Goal: Task Accomplishment & Management: Use online tool/utility

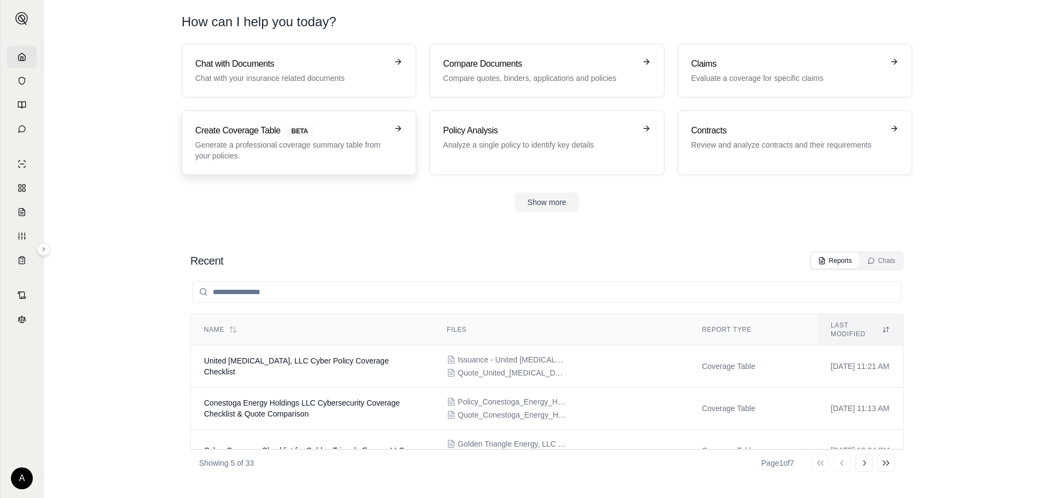
click at [261, 157] on p "Generate a professional coverage summary table from your policies." at bounding box center [291, 150] width 192 height 22
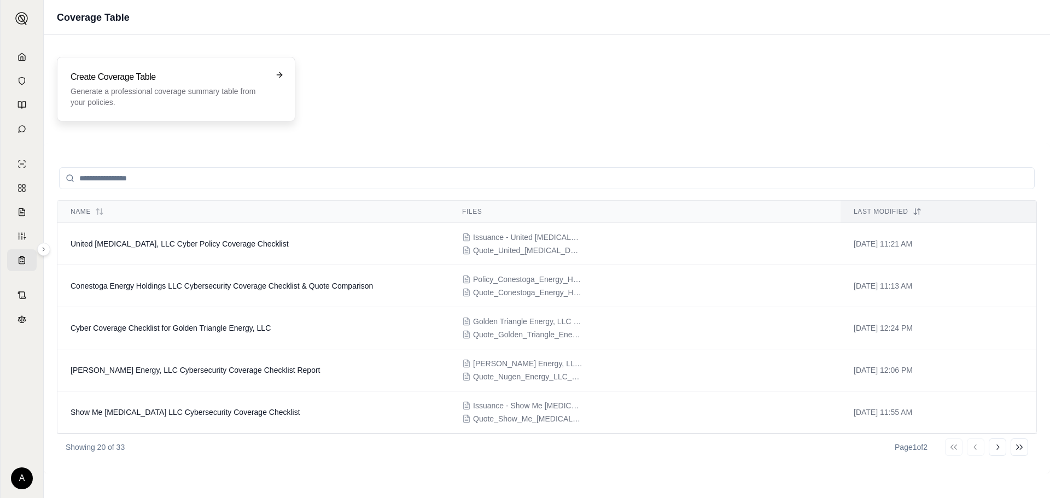
click at [243, 99] on p "Generate a professional coverage summary table from your policies." at bounding box center [169, 97] width 196 height 22
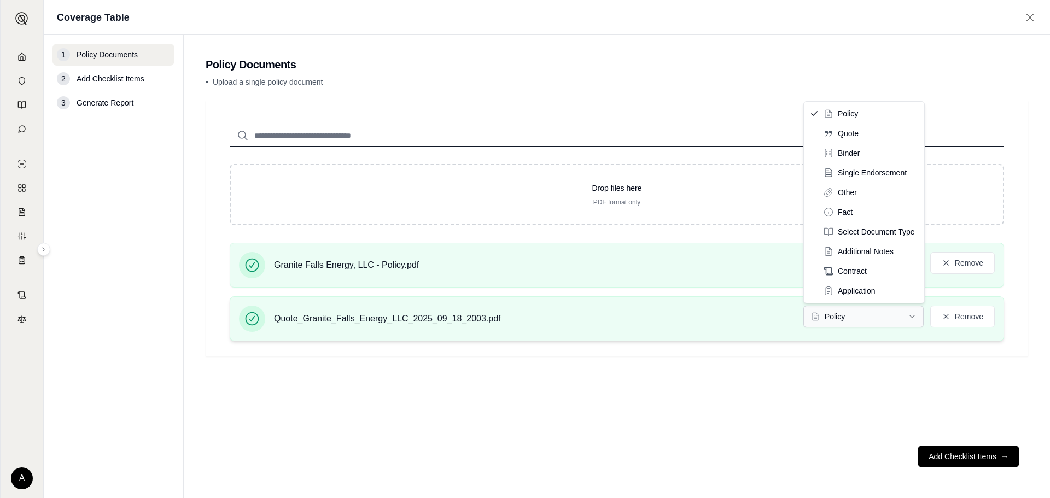
click at [892, 307] on html "A Coverage Table 1 Policy Documents 2 Add Checklist Items 3 Generate Report Pol…" at bounding box center [525, 249] width 1050 height 498
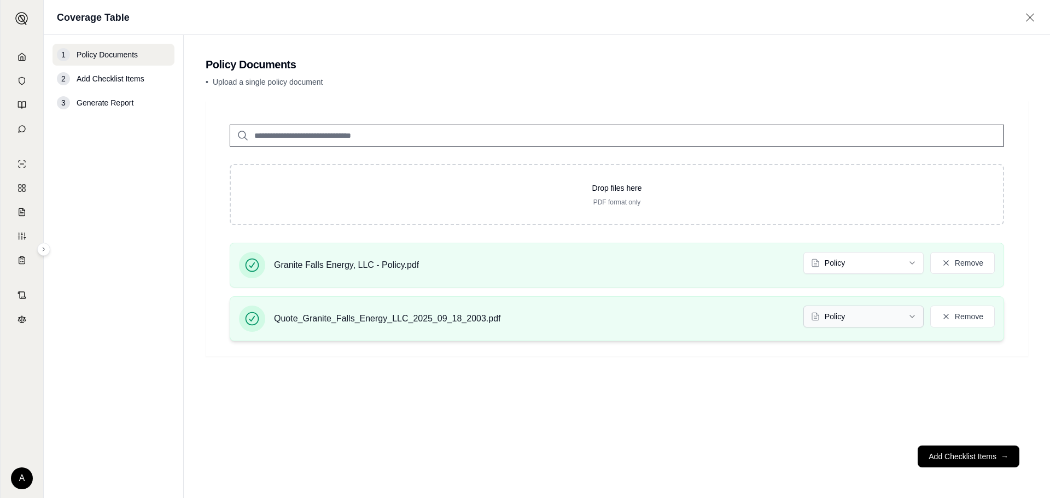
click at [881, 314] on html "A Coverage Table 1 Policy Documents 2 Add Checklist Items 3 Generate Report Pol…" at bounding box center [525, 249] width 1050 height 498
click at [960, 454] on button "Add Checklist Items →" at bounding box center [969, 457] width 102 height 22
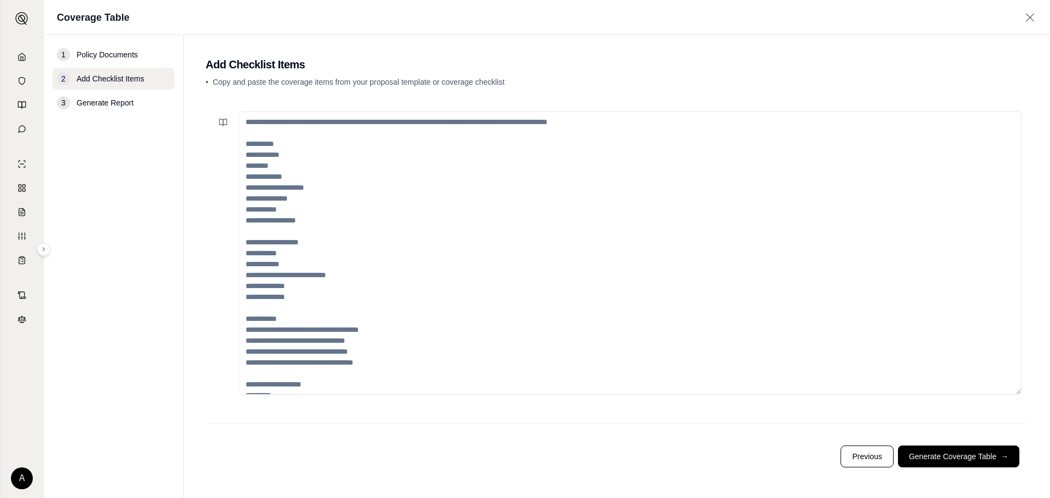
click at [460, 217] on textarea at bounding box center [629, 253] width 783 height 283
paste textarea "**********"
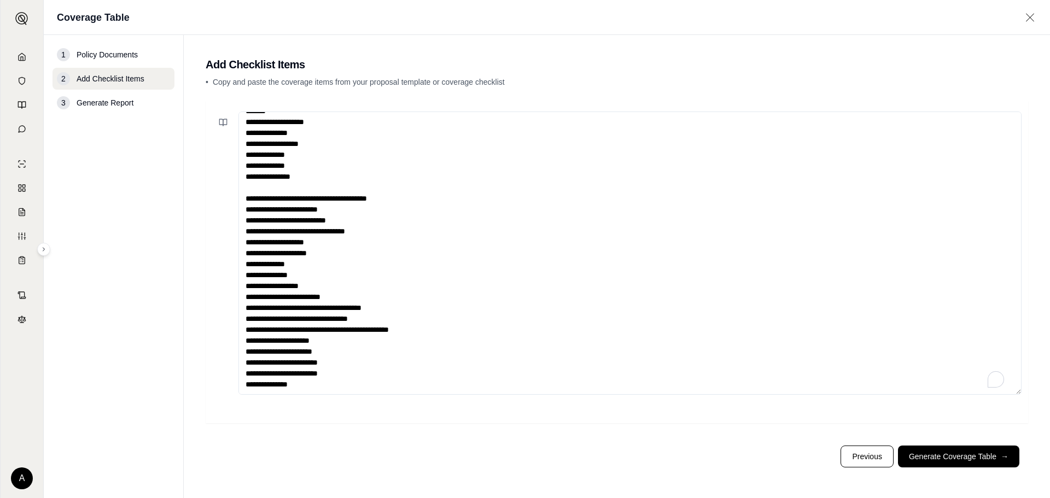
scroll to position [27, 0]
type textarea "**********"
click at [983, 460] on button "Generate Coverage Table →" at bounding box center [958, 457] width 121 height 22
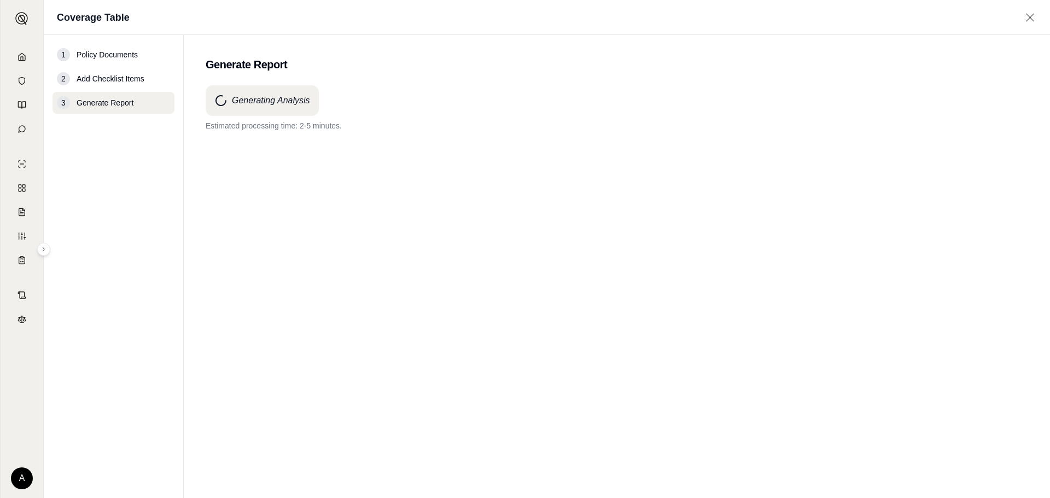
click at [568, 455] on div "Generating Analysis Estimated processing time: 2-5 minutes." at bounding box center [617, 272] width 822 height 374
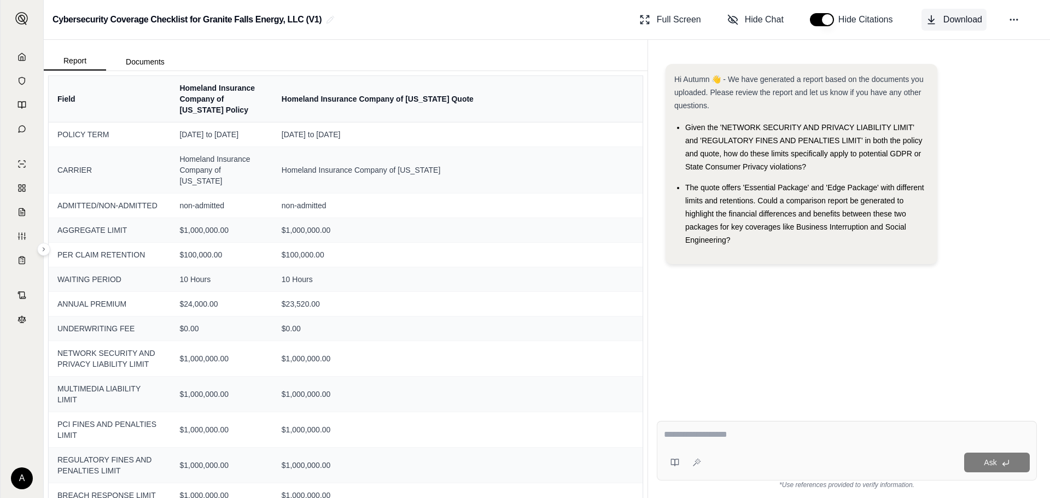
click at [957, 19] on span "Download" at bounding box center [962, 19] width 39 height 13
click at [21, 52] on link at bounding box center [22, 57] width 30 height 22
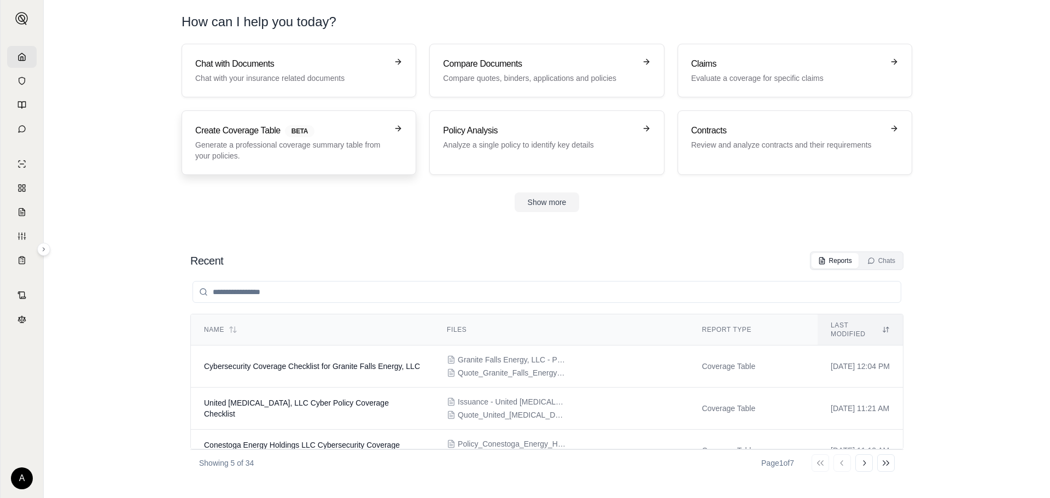
click at [227, 148] on p "Generate a professional coverage summary table from your policies." at bounding box center [291, 150] width 192 height 22
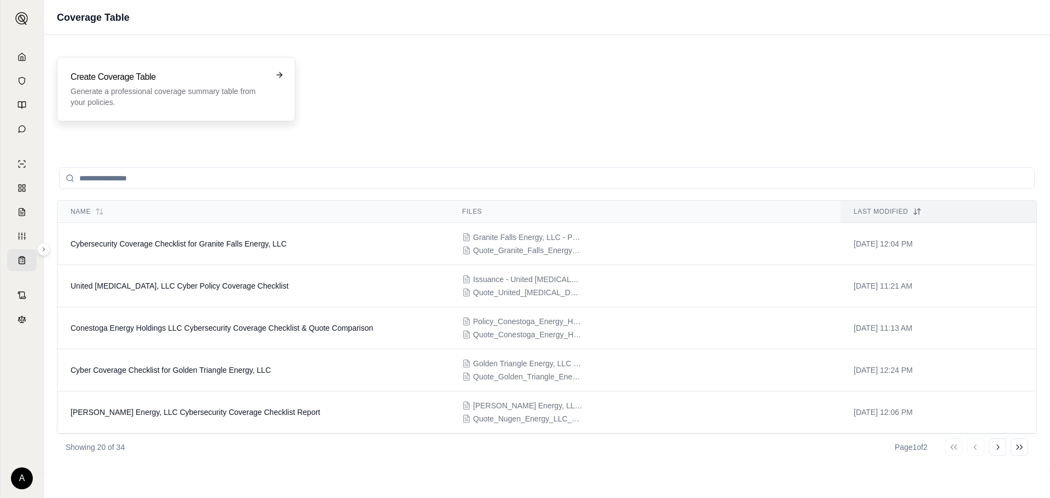
click at [233, 96] on p "Generate a professional coverage summary table from your policies." at bounding box center [169, 97] width 196 height 22
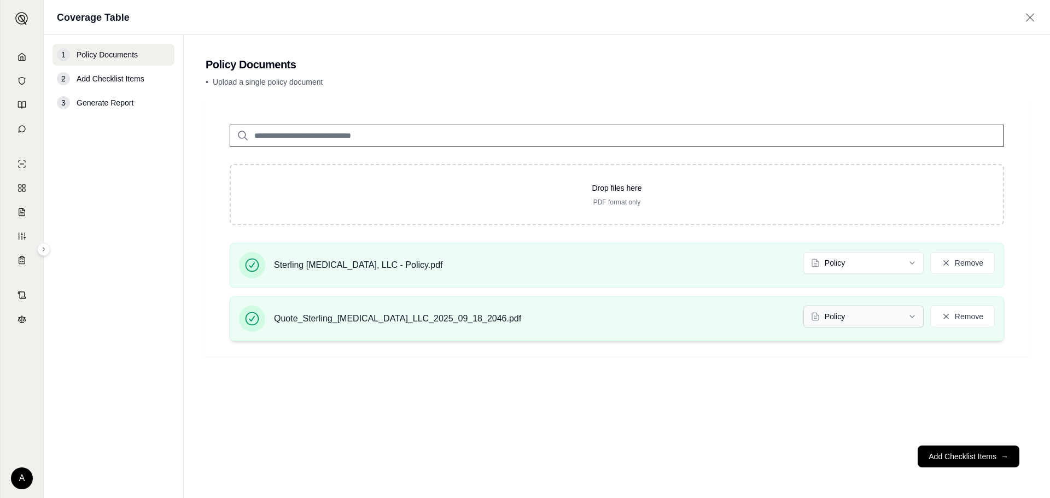
click at [804, 316] on html "A Coverage Table 1 Policy Documents 2 Add Checklist Items 3 Generate Report Pol…" at bounding box center [525, 249] width 1050 height 498
click at [956, 456] on button "Add Checklist Items →" at bounding box center [969, 457] width 102 height 22
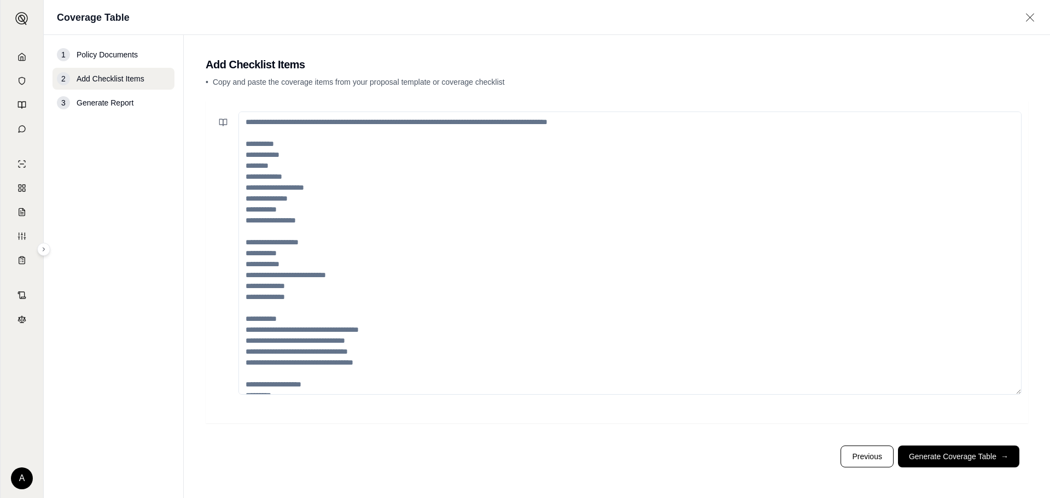
click at [344, 200] on textarea at bounding box center [629, 253] width 783 height 283
paste textarea "**********"
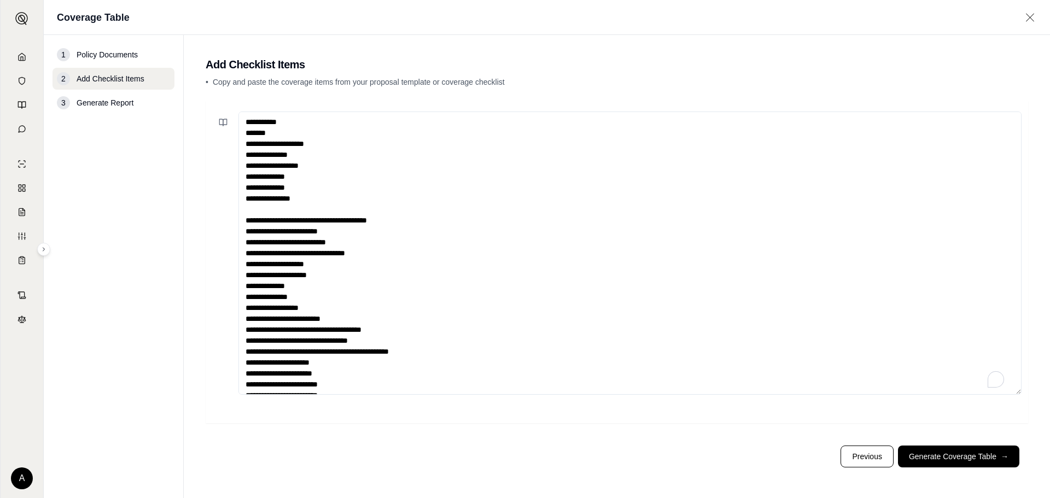
scroll to position [27, 0]
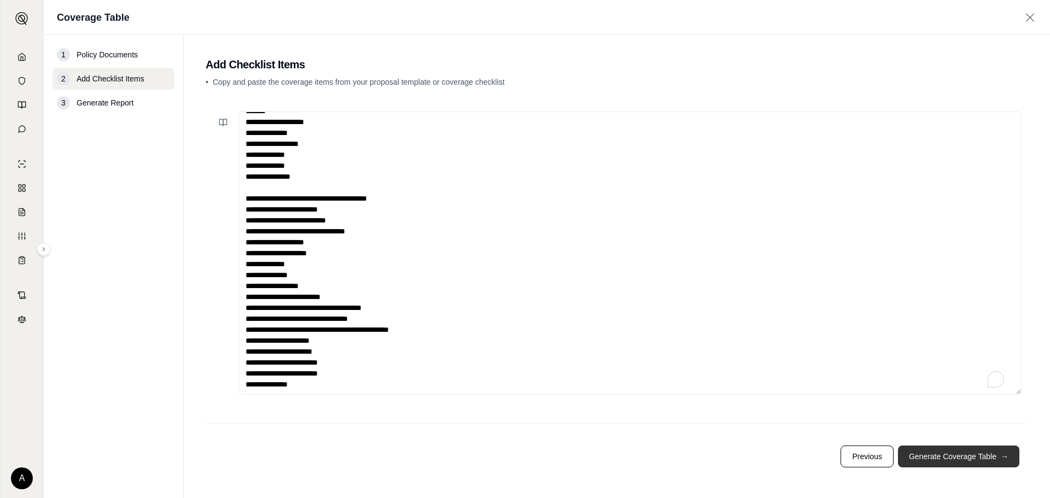
type textarea "**********"
click at [975, 460] on button "Generate Coverage Table →" at bounding box center [958, 457] width 121 height 22
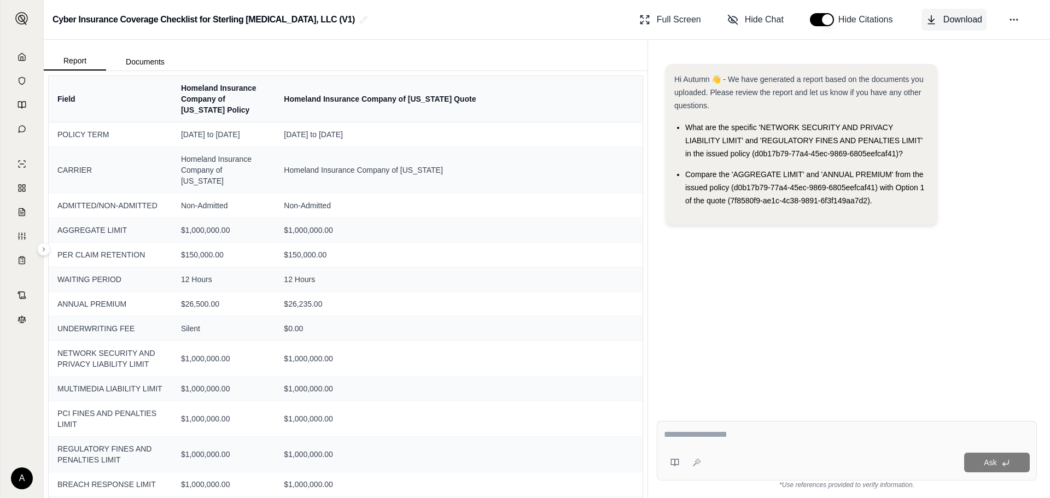
click at [945, 24] on span "Download" at bounding box center [962, 19] width 39 height 13
click at [22, 54] on icon at bounding box center [21, 56] width 9 height 9
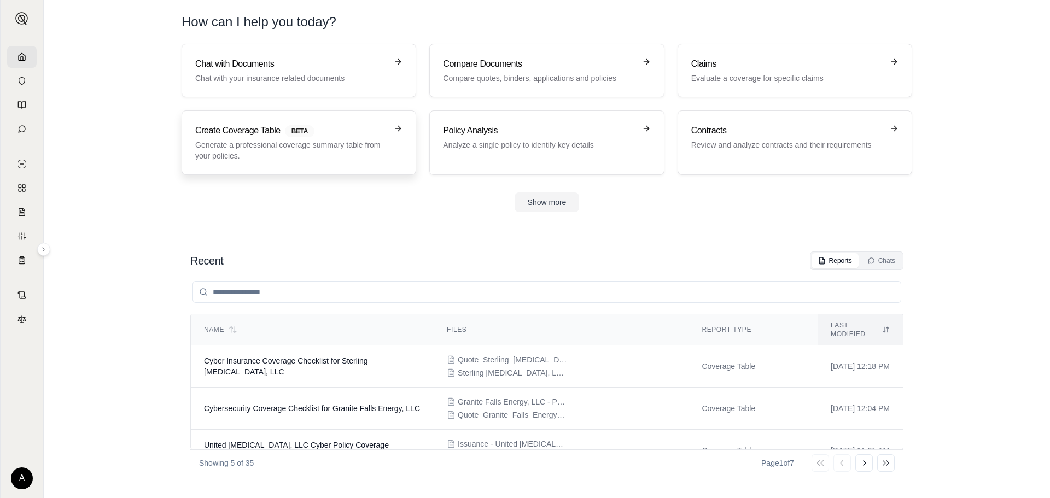
click at [227, 138] on div "Create Coverage Table BETA Generate a professional coverage summary table from …" at bounding box center [291, 142] width 192 height 37
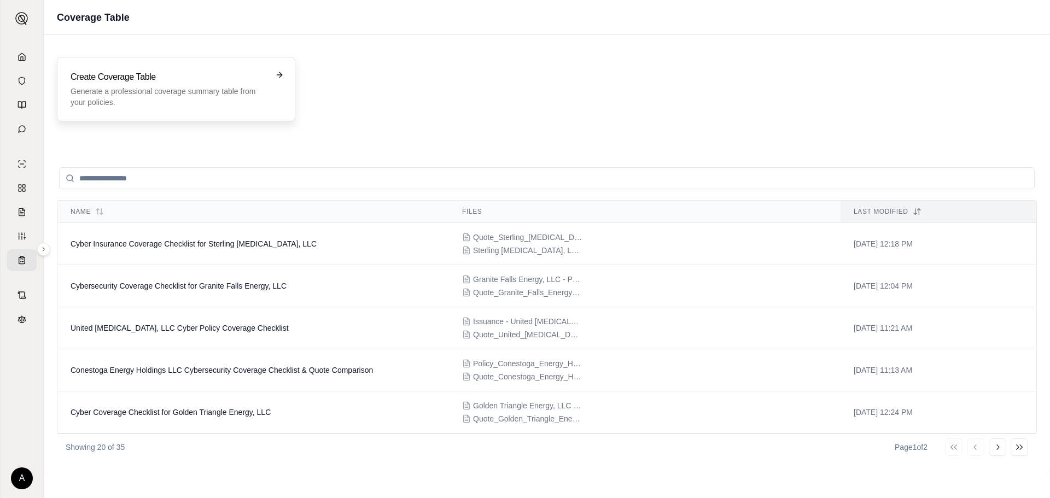
click at [173, 91] on p "Generate a professional coverage summary table from your policies." at bounding box center [169, 97] width 196 height 22
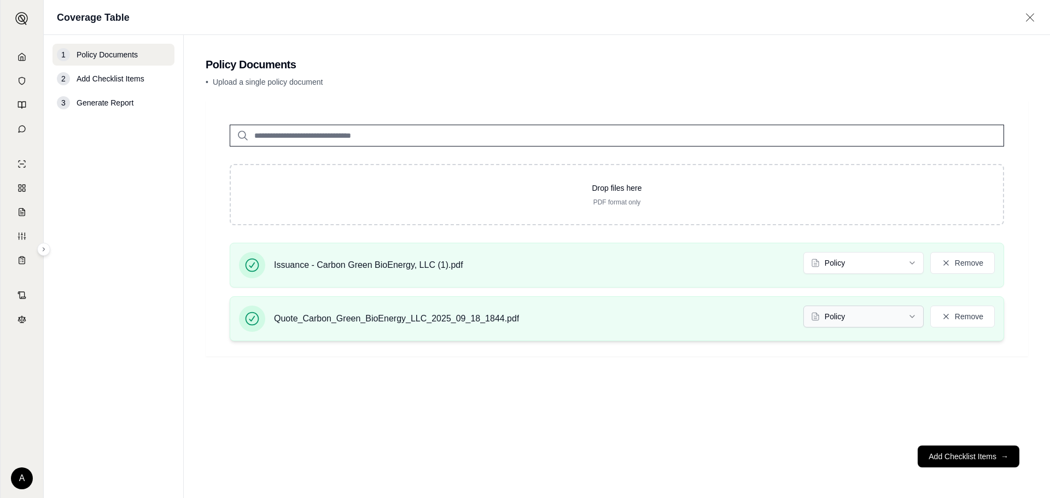
click at [898, 317] on html "A Coverage Table 1 Policy Documents 2 Add Checklist Items 3 Generate Report Pol…" at bounding box center [525, 249] width 1050 height 498
click at [993, 463] on button "Add Checklist Items →" at bounding box center [969, 457] width 102 height 22
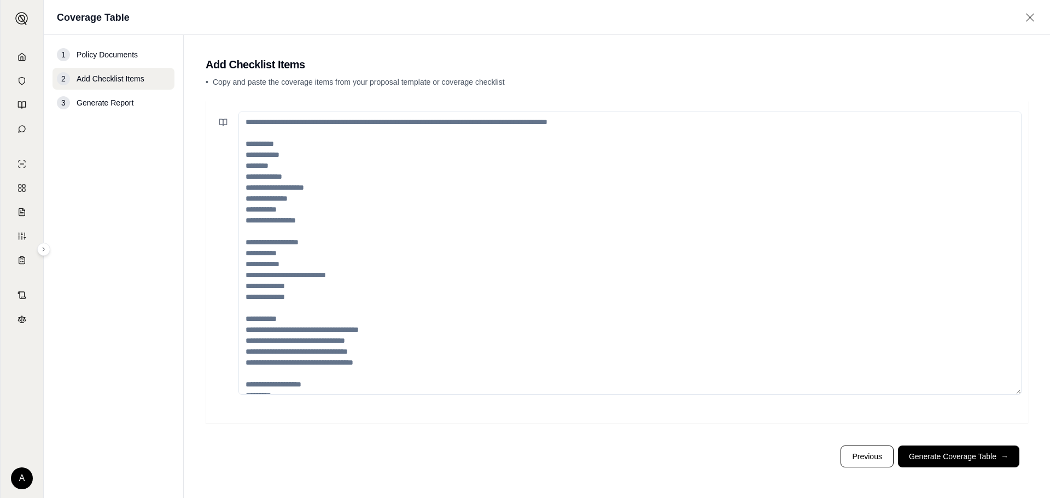
click at [427, 209] on textarea at bounding box center [629, 253] width 783 height 283
paste textarea "**********"
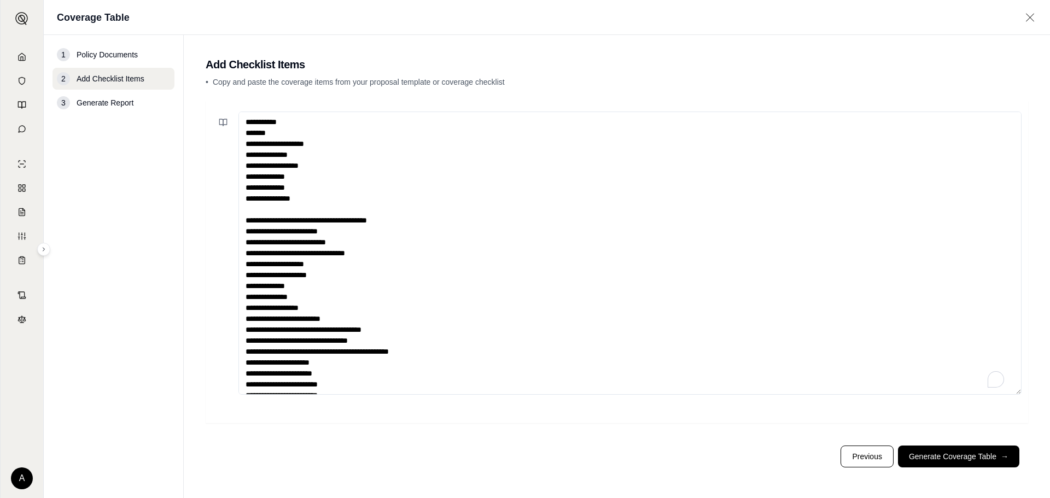
scroll to position [27, 0]
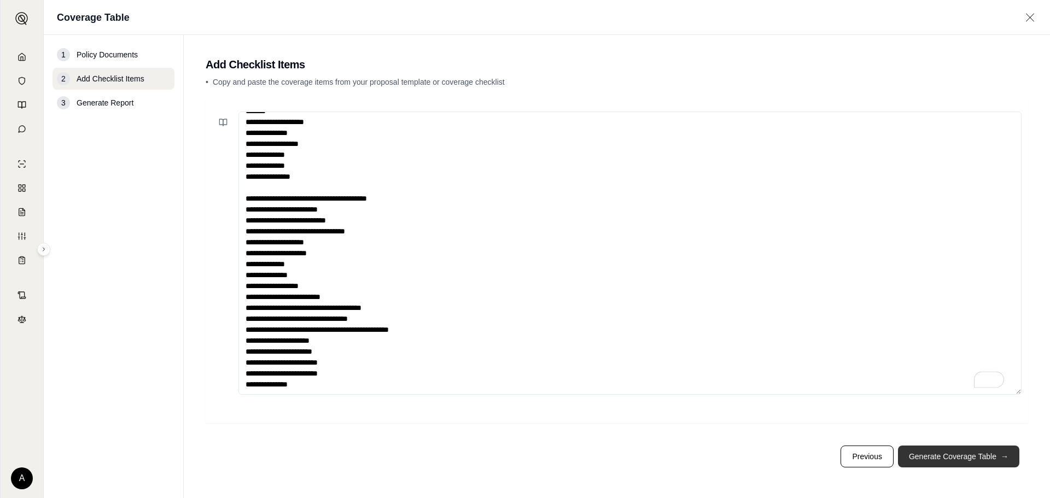
type textarea "**********"
click at [941, 460] on button "Generate Coverage Table →" at bounding box center [958, 457] width 121 height 22
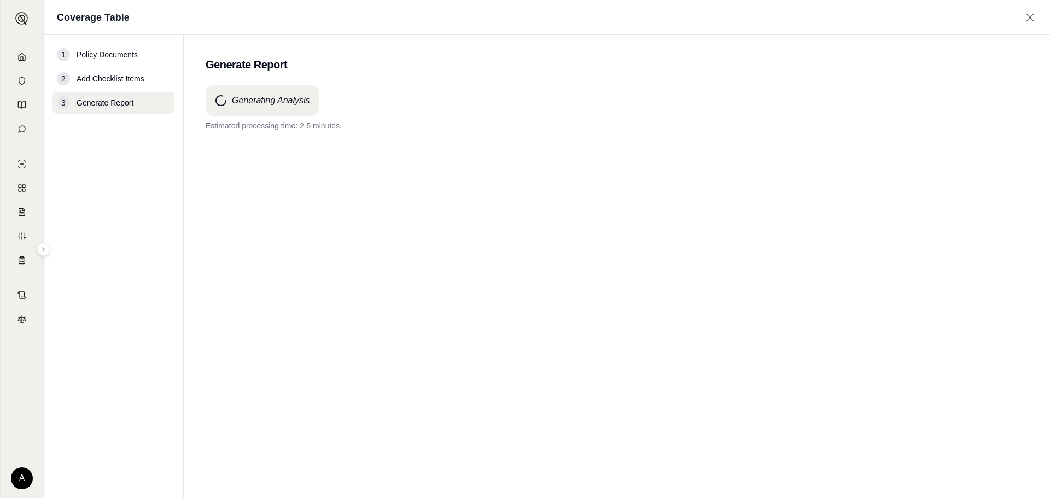
click at [394, 388] on div "Generating Analysis Estimated processing time: 2-5 minutes." at bounding box center [617, 272] width 822 height 374
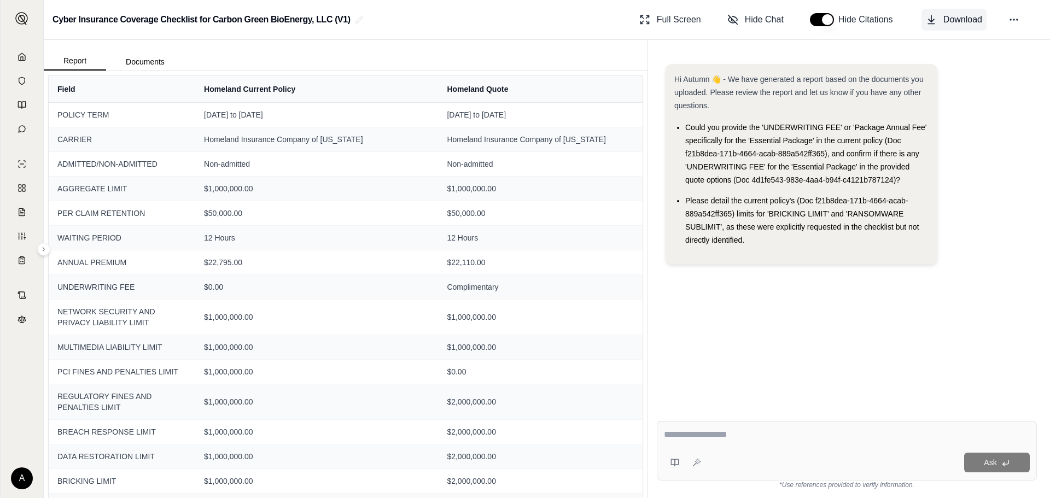
click at [948, 16] on span "Download" at bounding box center [962, 19] width 39 height 13
click at [16, 51] on link at bounding box center [22, 57] width 30 height 22
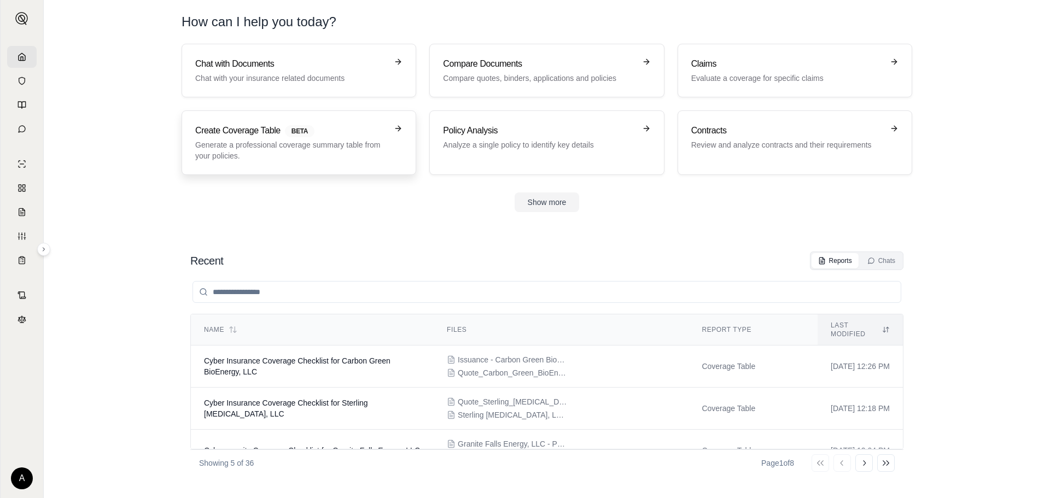
click at [292, 150] on p "Generate a professional coverage summary table from your policies." at bounding box center [291, 150] width 192 height 22
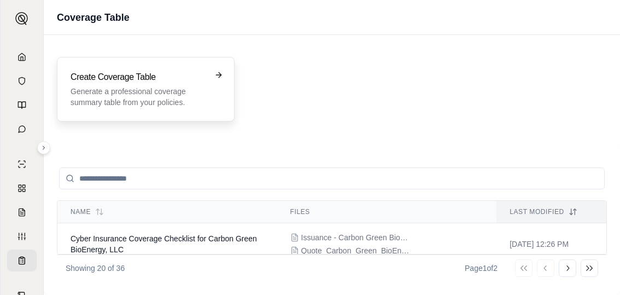
click at [103, 95] on p "Generate a professional coverage summary table from your policies." at bounding box center [138, 97] width 135 height 22
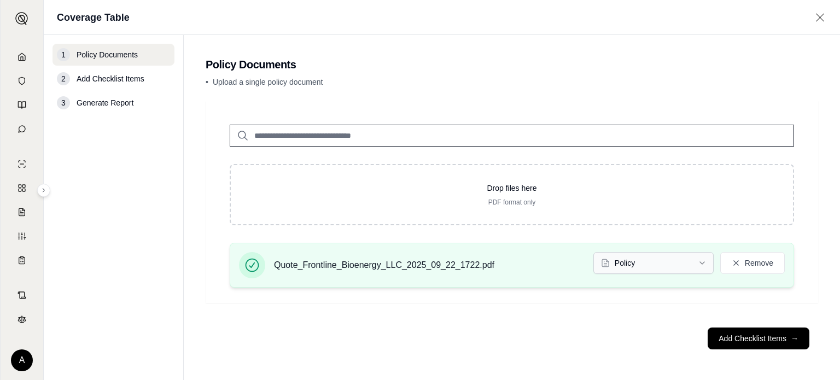
click at [663, 269] on html "A Coverage Table 1 Policy Documents 2 Add Checklist Items 3 Generate Report Pol…" at bounding box center [420, 190] width 840 height 380
click at [733, 339] on button "Add Checklist Items →" at bounding box center [759, 339] width 102 height 22
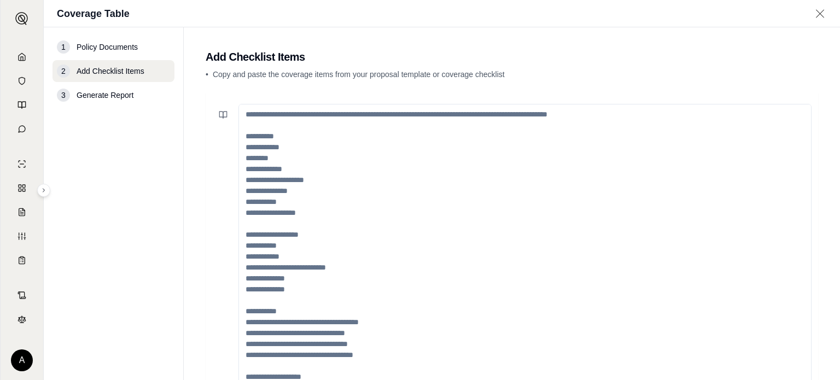
click at [356, 136] on textarea at bounding box center [524, 245] width 573 height 283
paste textarea "**********"
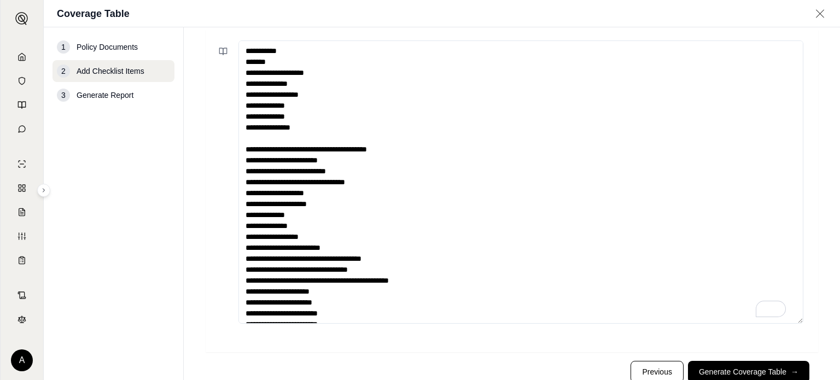
scroll to position [96, 0]
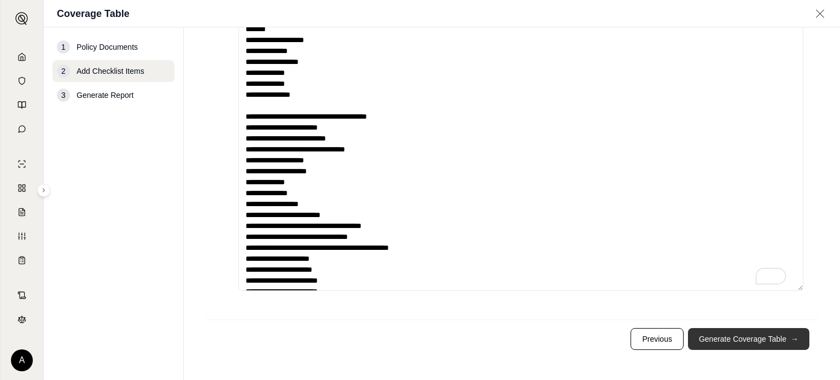
type textarea "**********"
click at [720, 334] on button "Generate Coverage Table →" at bounding box center [748, 339] width 121 height 22
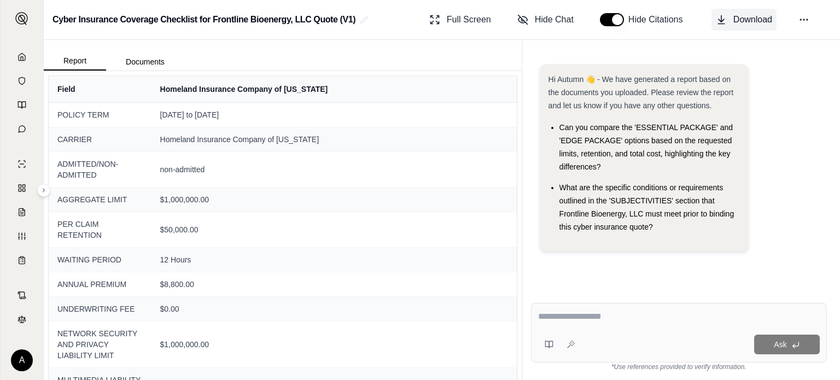
click at [739, 21] on span "Download" at bounding box center [752, 19] width 39 height 13
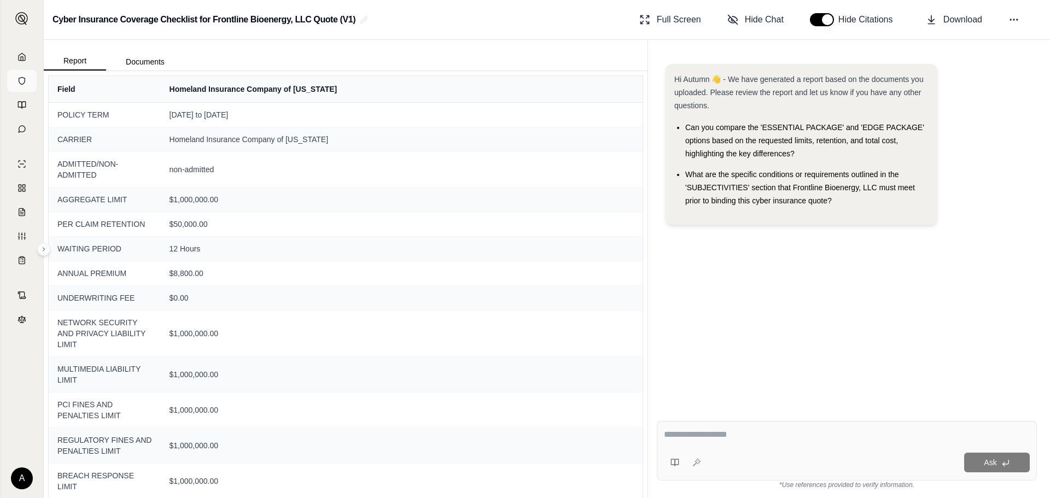
click at [14, 71] on link at bounding box center [22, 81] width 30 height 22
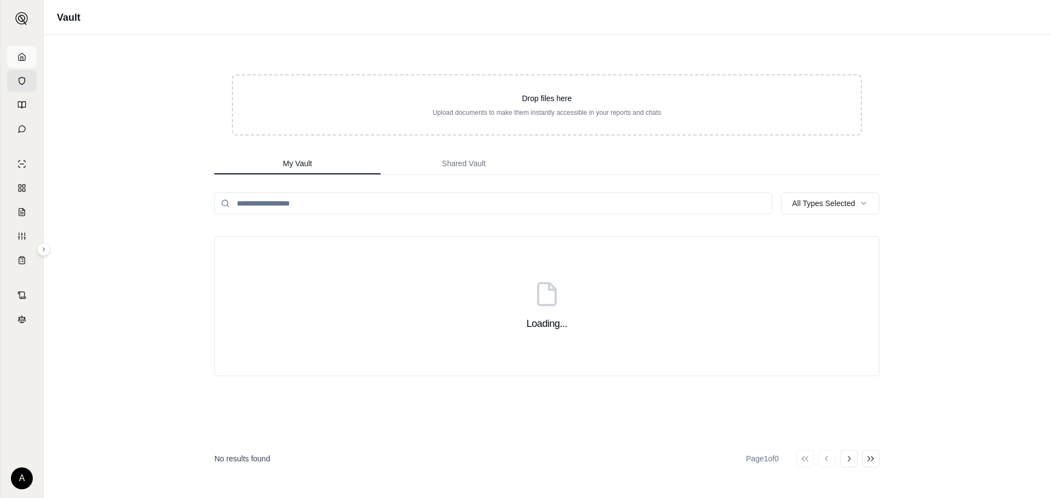
click at [20, 55] on icon at bounding box center [22, 56] width 7 height 7
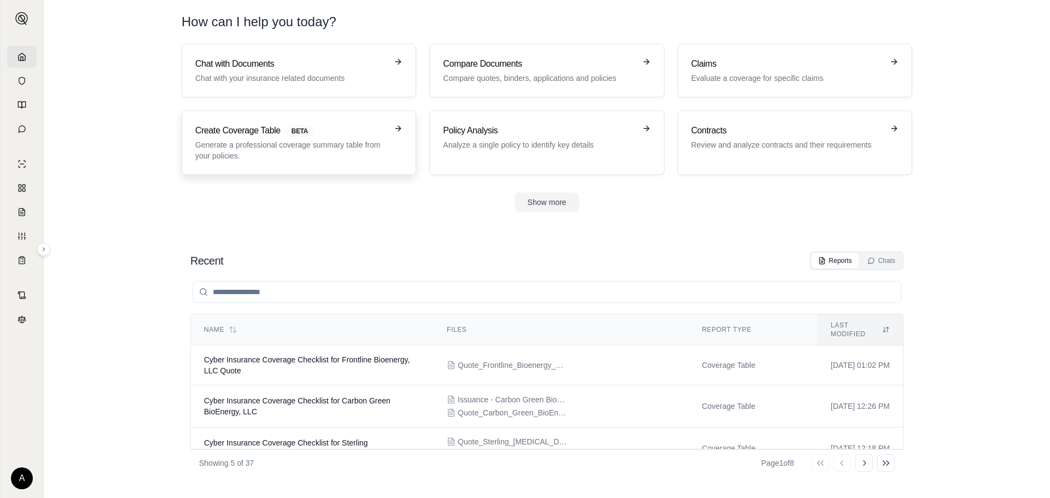
click at [342, 141] on p "Generate a professional coverage summary table from your policies." at bounding box center [291, 150] width 192 height 22
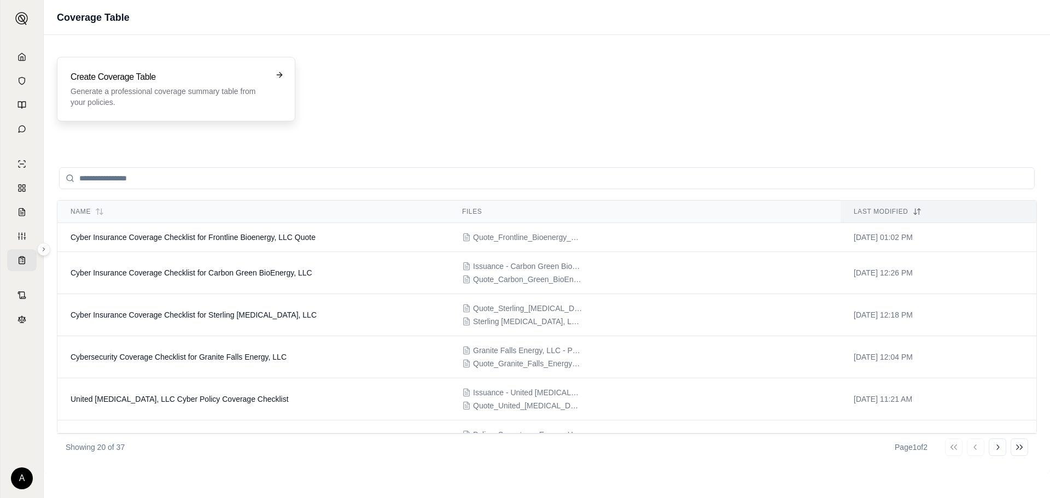
click at [142, 87] on p "Generate a professional coverage summary table from your policies." at bounding box center [169, 97] width 196 height 22
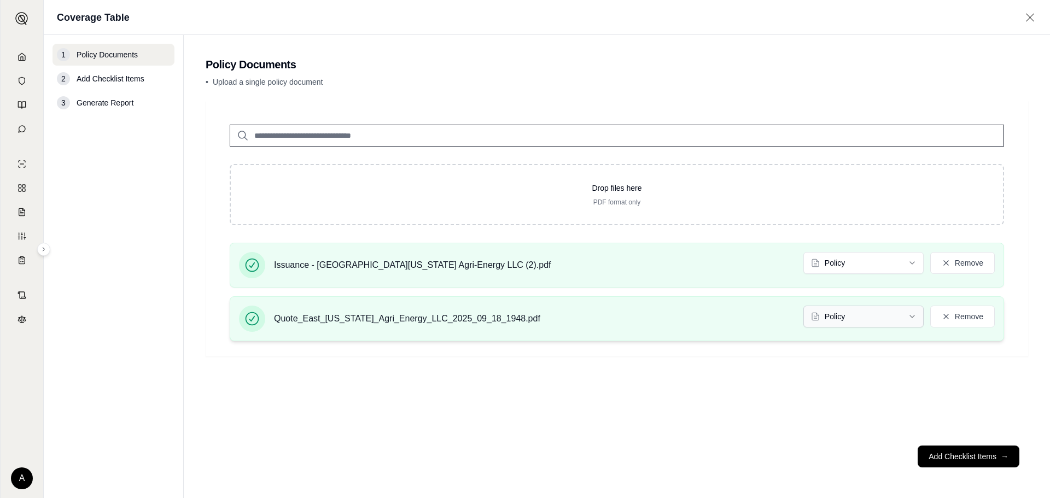
click at [885, 320] on html "A Coverage Table 1 Policy Documents 2 Add Checklist Items 3 Generate Report Pol…" at bounding box center [525, 249] width 1050 height 498
click at [993, 462] on button "Add Checklist Items →" at bounding box center [969, 457] width 102 height 22
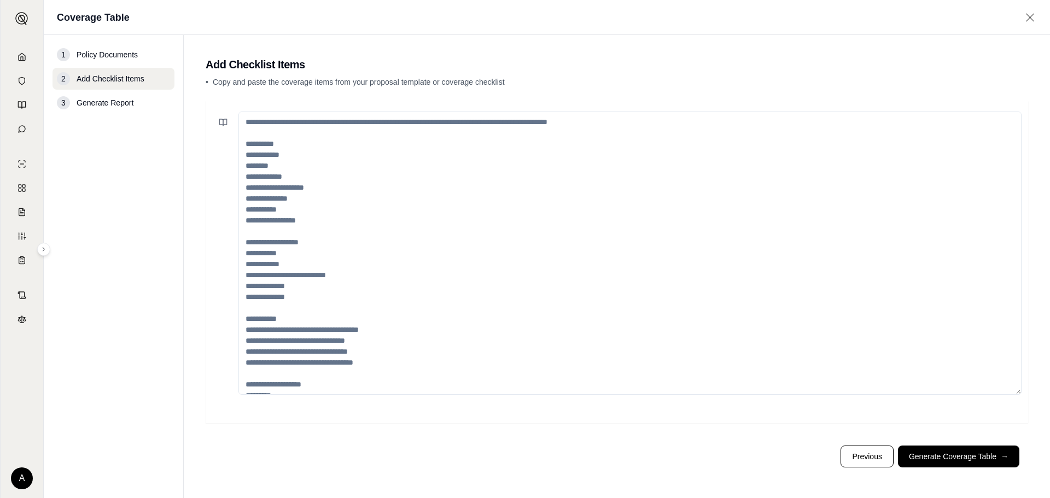
click at [384, 197] on textarea at bounding box center [629, 253] width 783 height 283
paste textarea "**********"
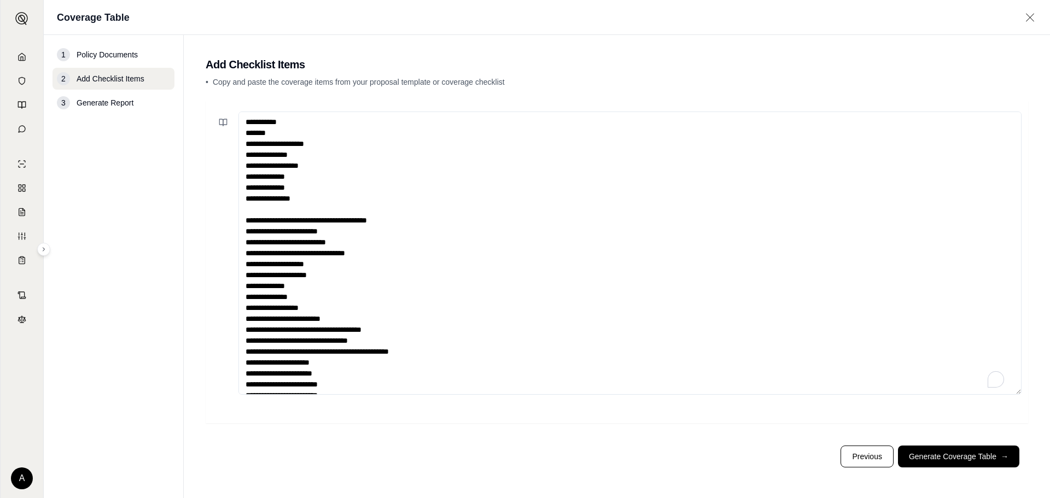
scroll to position [27, 0]
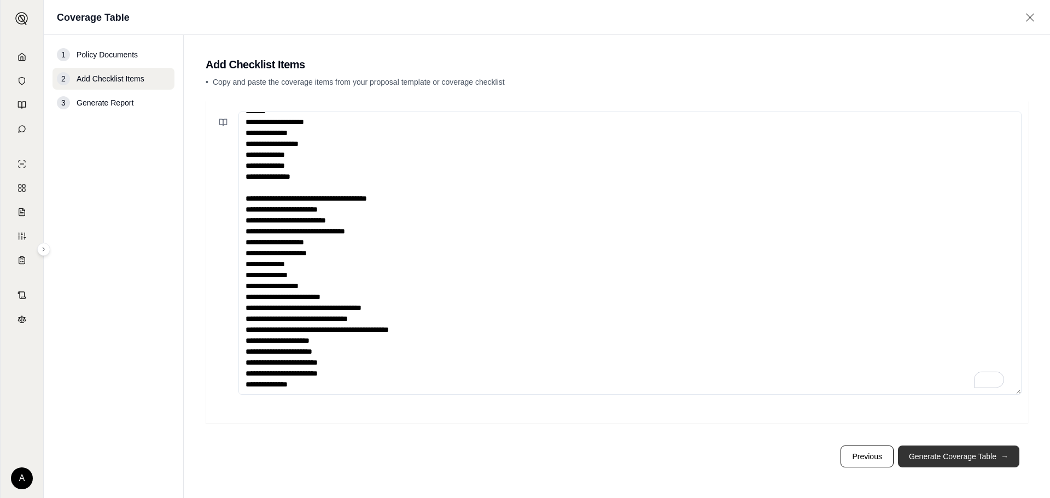
type textarea "**********"
click at [965, 454] on button "Generate Coverage Table →" at bounding box center [958, 457] width 121 height 22
